Goal: Navigation & Orientation: Find specific page/section

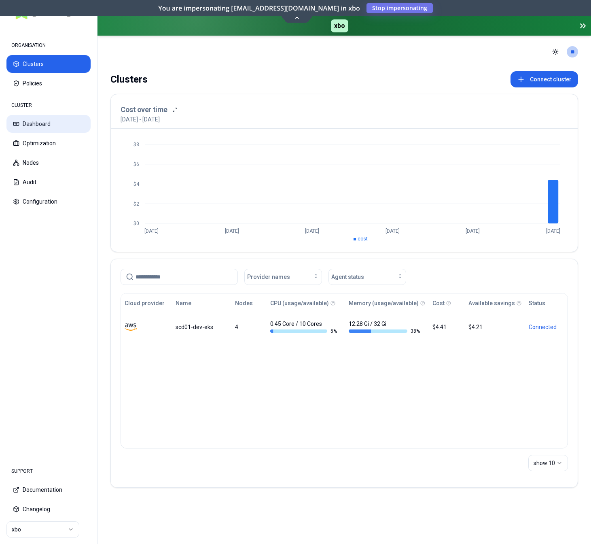
click at [38, 123] on button "Dashboard" at bounding box center [48, 124] width 84 height 18
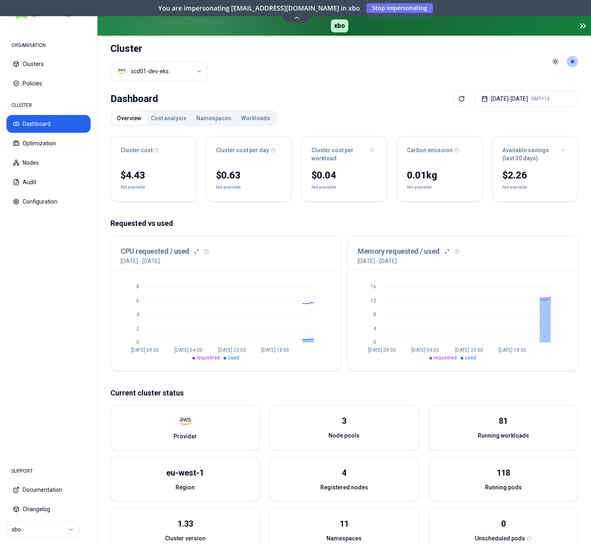
click at [244, 116] on button "Workloads" at bounding box center [255, 118] width 39 height 13
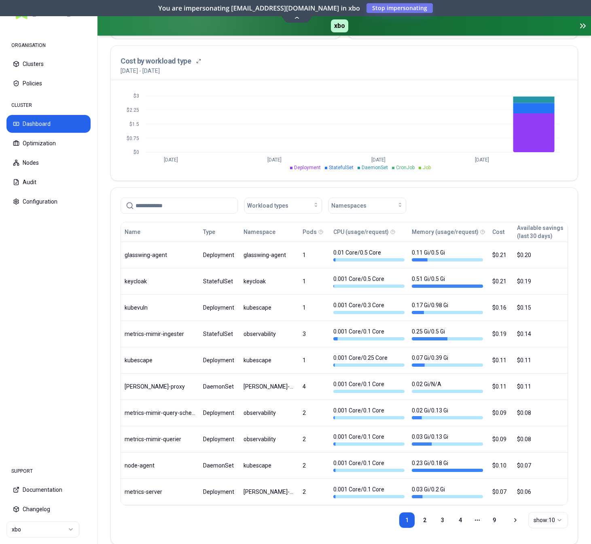
scroll to position [312, 0]
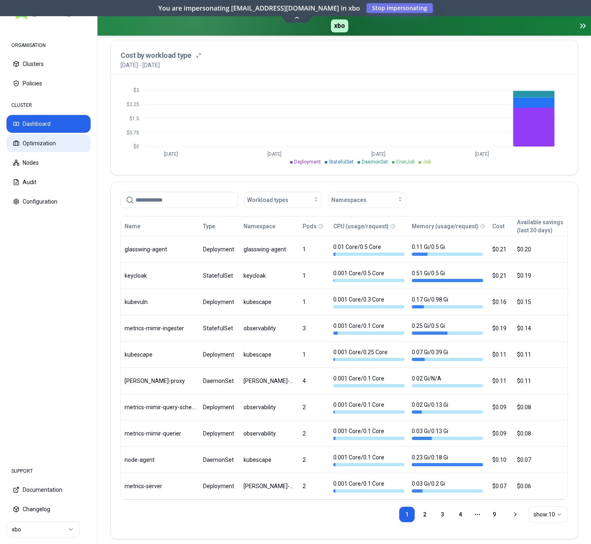
click at [41, 144] on button "Optimization" at bounding box center [48, 143] width 84 height 18
